Goal: Information Seeking & Learning: Learn about a topic

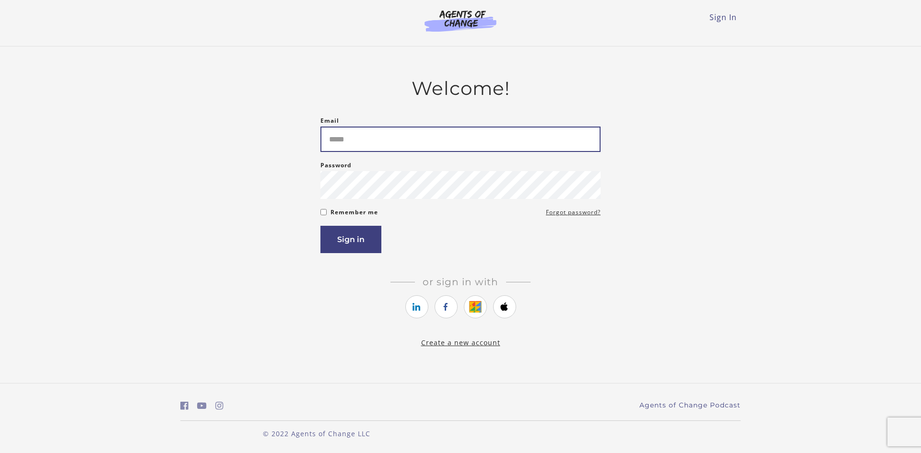
click at [417, 139] on input "Email" at bounding box center [460, 139] width 280 height 25
type input "**********"
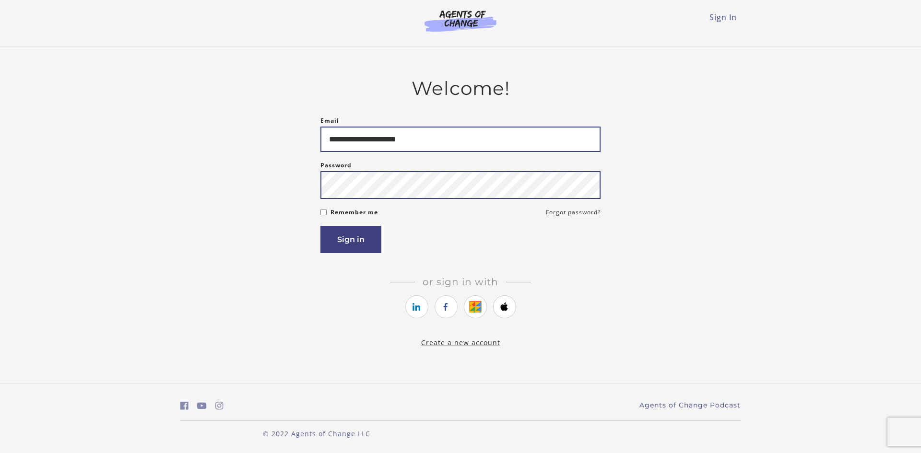
click at [320, 226] on button "Sign in" at bounding box center [350, 239] width 61 height 27
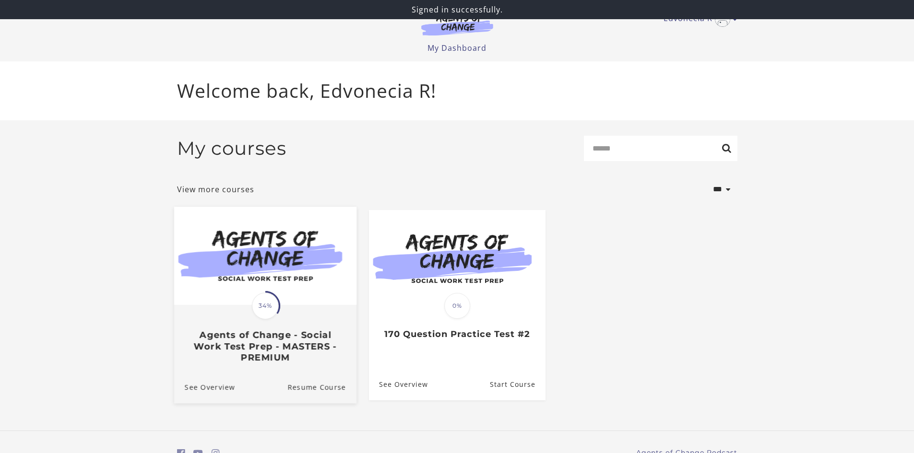
click at [247, 337] on h3 "Agents of Change - Social Work Test Prep - MASTERS - PREMIUM" at bounding box center [264, 347] width 161 height 34
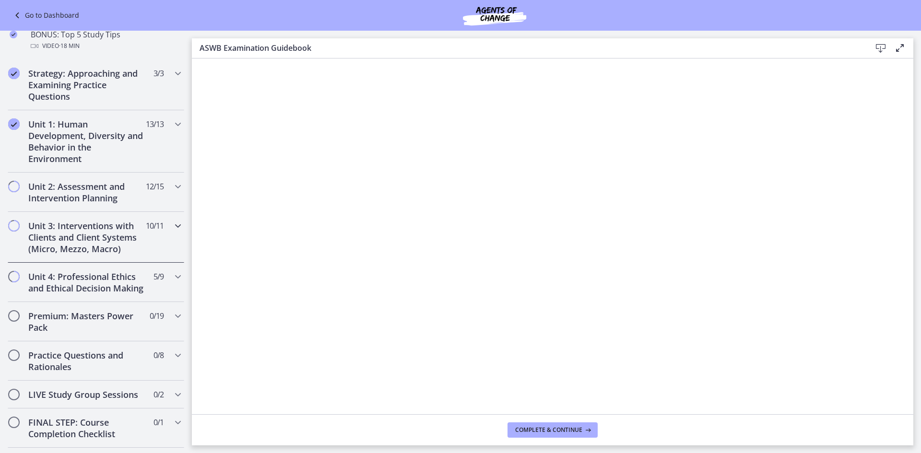
scroll to position [672, 0]
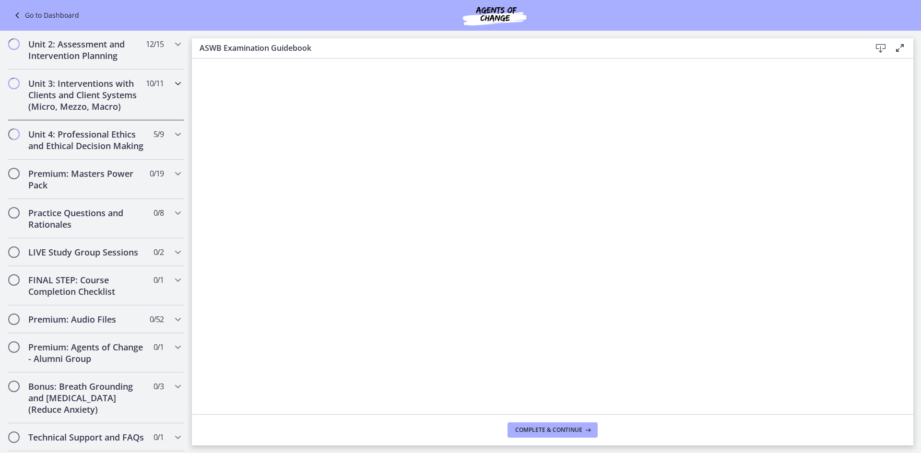
click at [135, 110] on h2 "Unit 3: Interventions with Clients and Client Systems (Micro, Mezzo, Macro)" at bounding box center [86, 95] width 117 height 35
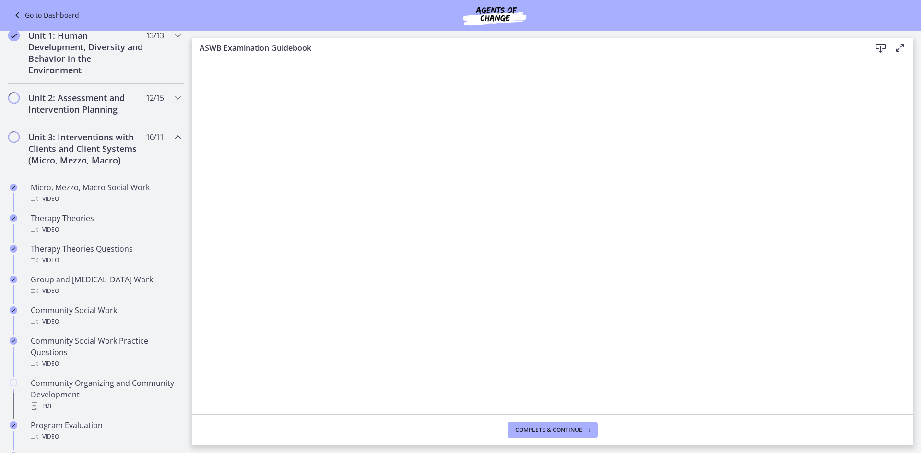
scroll to position [292, 0]
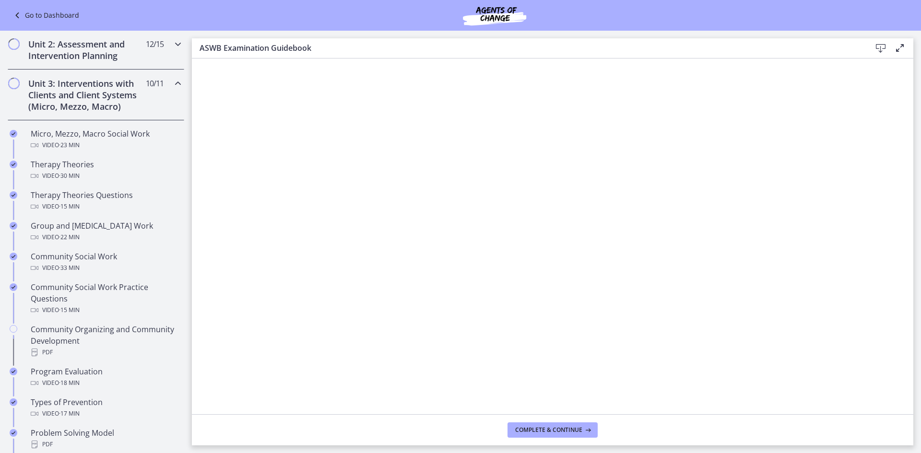
click at [125, 48] on h2 "Unit 2: Assessment and Intervention Planning" at bounding box center [86, 49] width 117 height 23
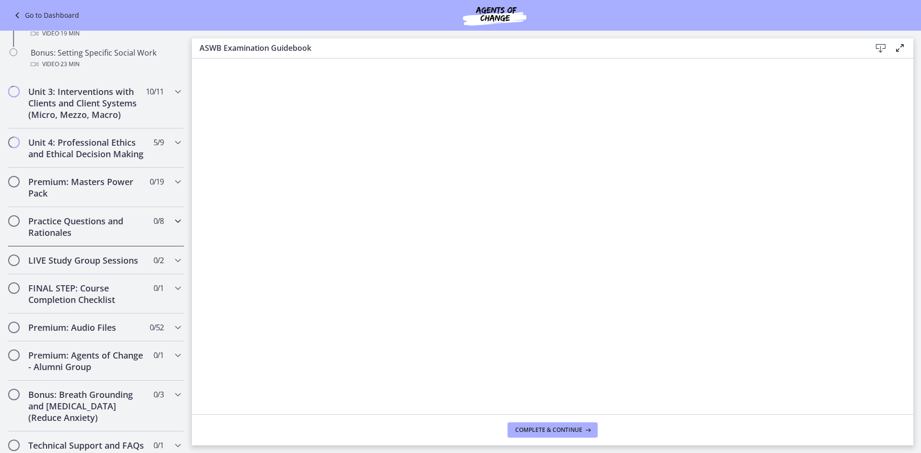
scroll to position [867, 0]
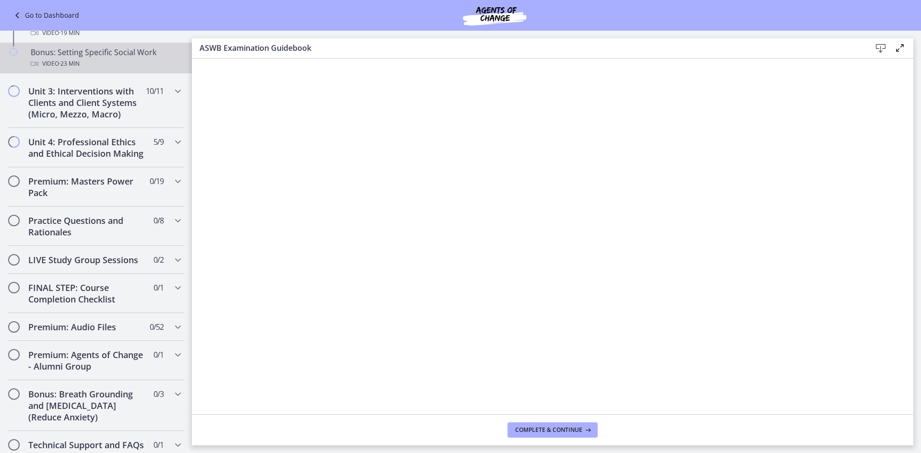
click at [130, 56] on div "Bonus: Setting Specific Social Work Video · 23 min" at bounding box center [106, 58] width 150 height 23
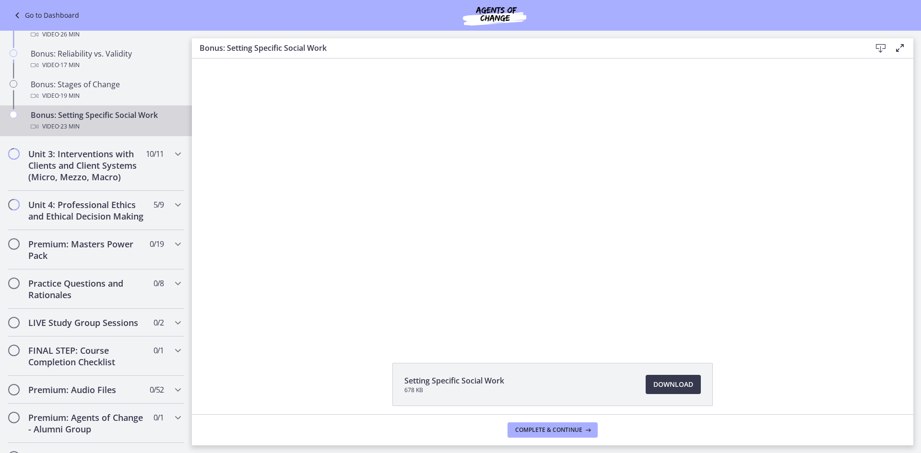
scroll to position [771, 0]
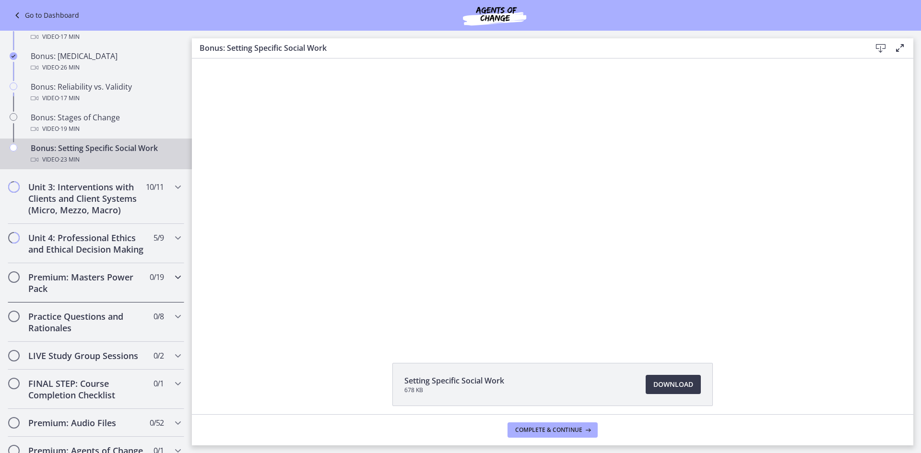
click at [85, 287] on h2 "Premium: Masters Power Pack" at bounding box center [86, 283] width 117 height 23
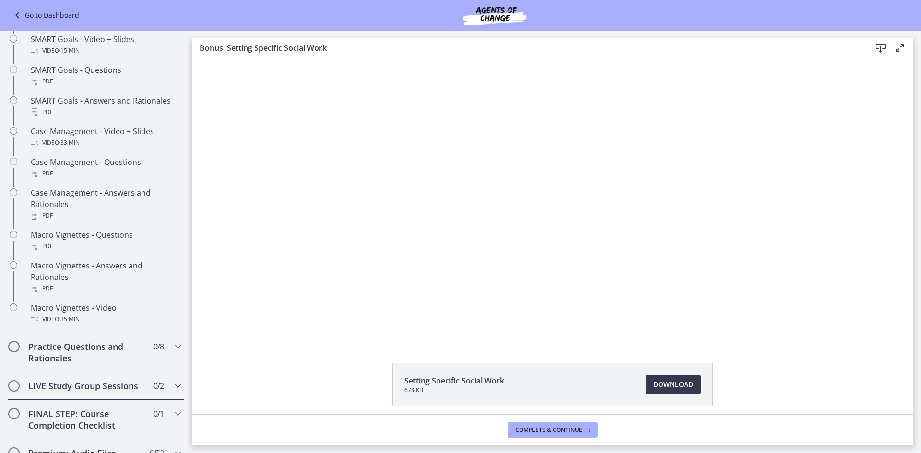
scroll to position [915, 0]
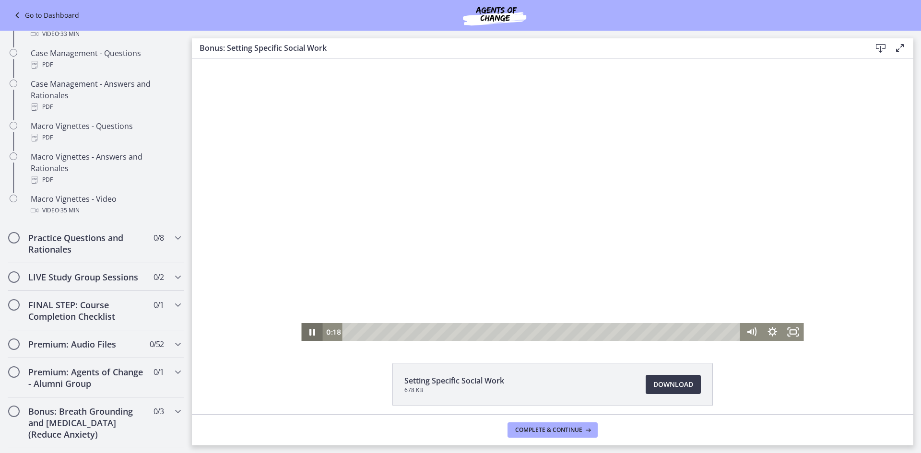
click at [309, 331] on icon "Pause" at bounding box center [312, 332] width 6 height 7
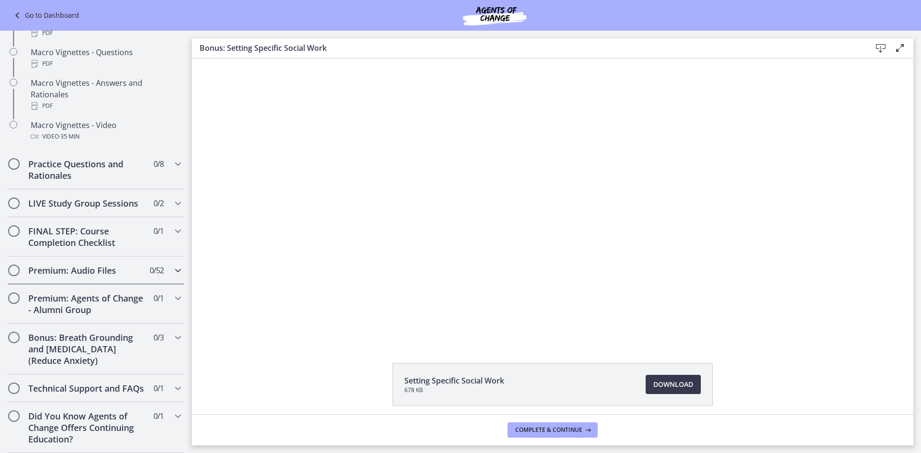
scroll to position [1012, 0]
click at [172, 158] on icon "Chapters" at bounding box center [178, 164] width 12 height 12
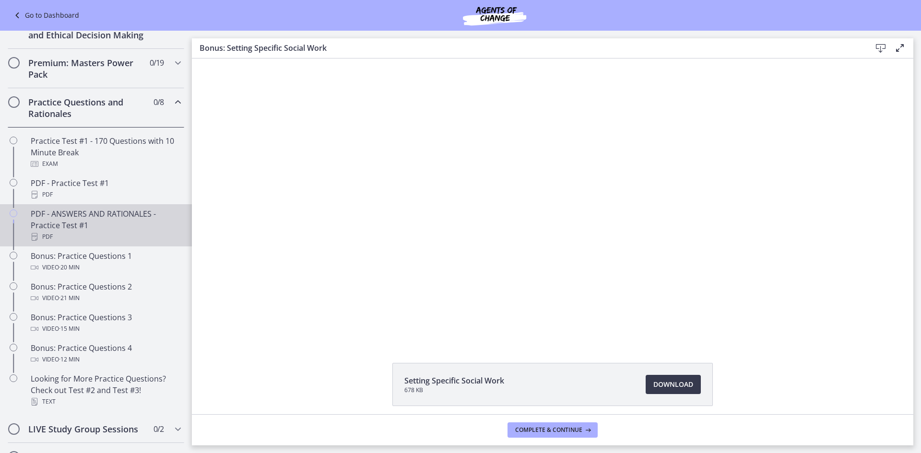
scroll to position [211, 0]
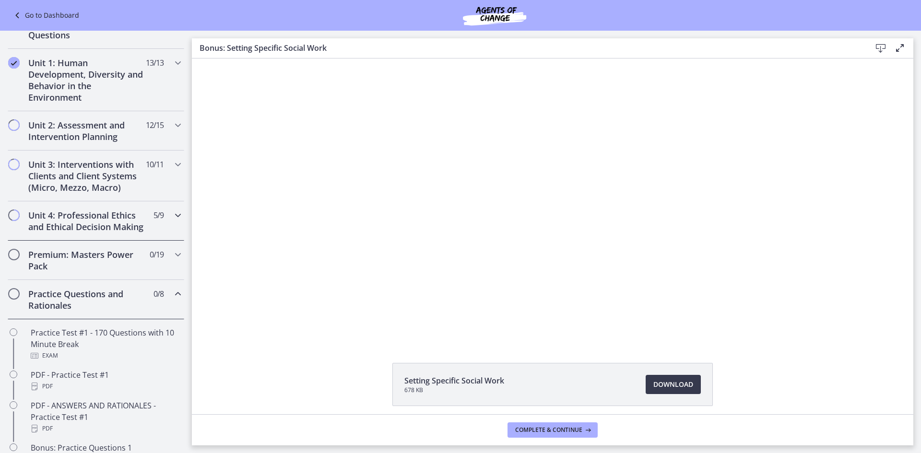
click at [112, 229] on h2 "Unit 4: Professional Ethics and Ethical Decision Making" at bounding box center [86, 221] width 117 height 23
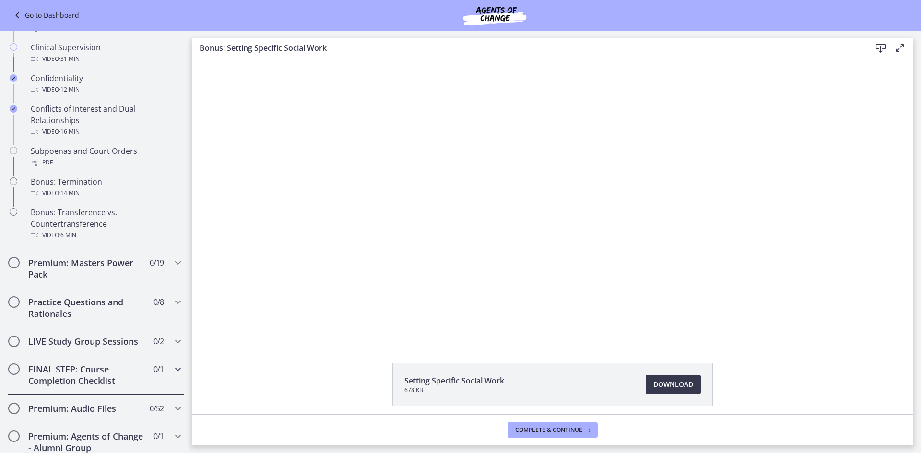
scroll to position [498, 0]
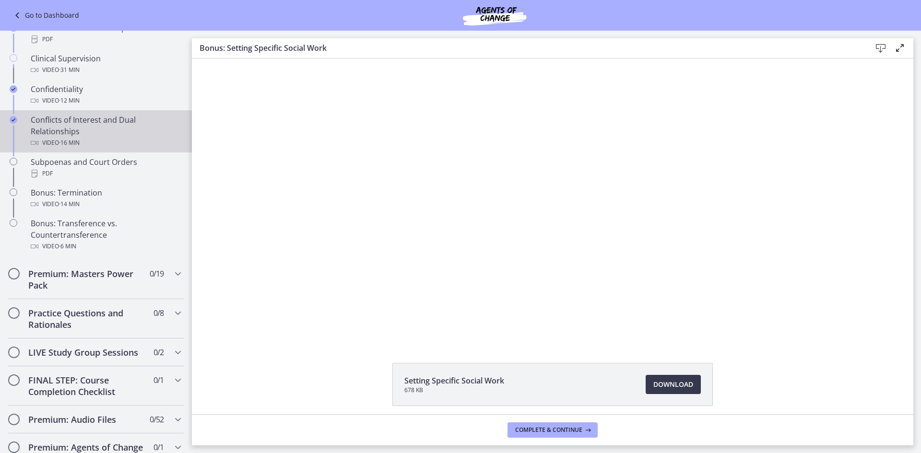
click at [120, 145] on div "Conflicts of Interest and Dual Relationships Video · 16 min" at bounding box center [106, 131] width 150 height 35
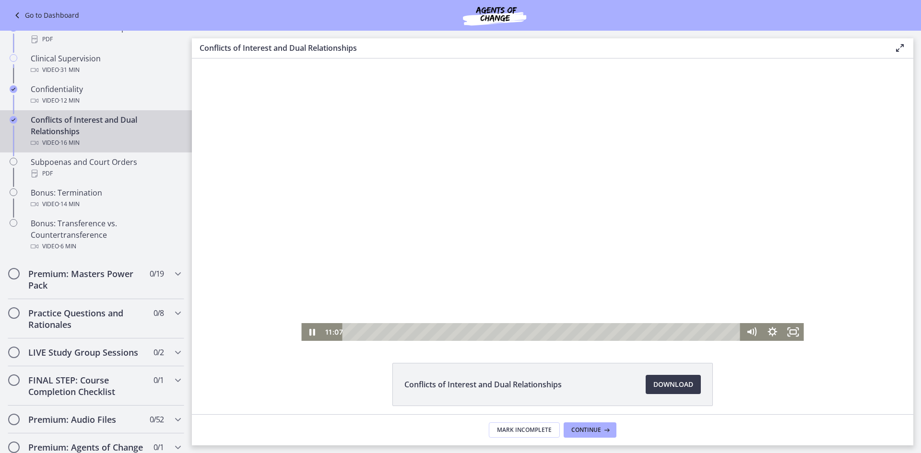
click at [613, 334] on div "Playbar" at bounding box center [543, 332] width 386 height 18
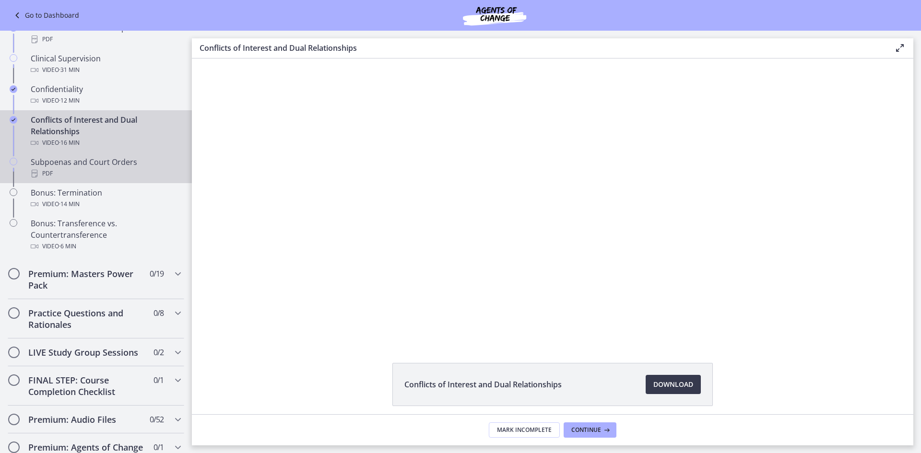
click at [92, 179] on div "PDF" at bounding box center [106, 174] width 150 height 12
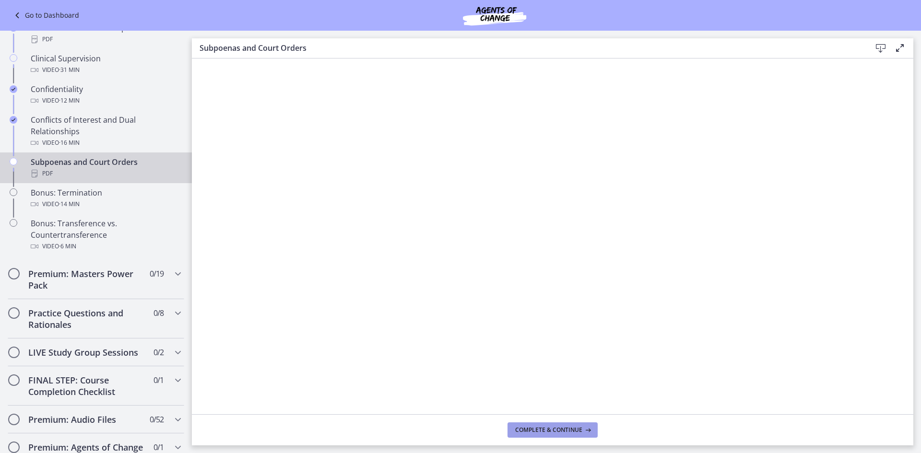
click at [548, 426] on span "Complete & continue" at bounding box center [548, 430] width 67 height 8
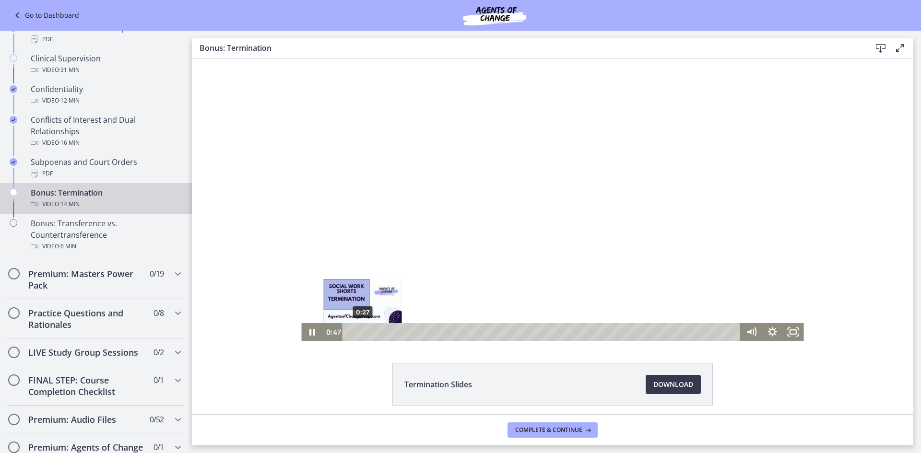
click at [359, 331] on div "0:27" at bounding box center [543, 332] width 386 height 18
click at [384, 333] on div "1:21" at bounding box center [543, 332] width 386 height 18
click at [369, 225] on div at bounding box center [552, 200] width 502 height 283
click at [303, 320] on div at bounding box center [552, 200] width 502 height 283
drag, startPoint x: 378, startPoint y: 241, endPoint x: 378, endPoint y: 236, distance: 5.3
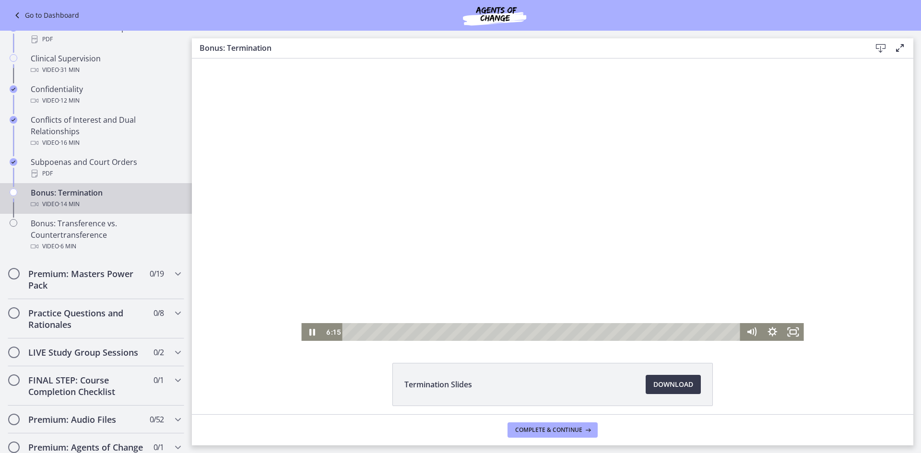
click at [378, 236] on div at bounding box center [552, 200] width 502 height 283
